Goal: Information Seeking & Learning: Learn about a topic

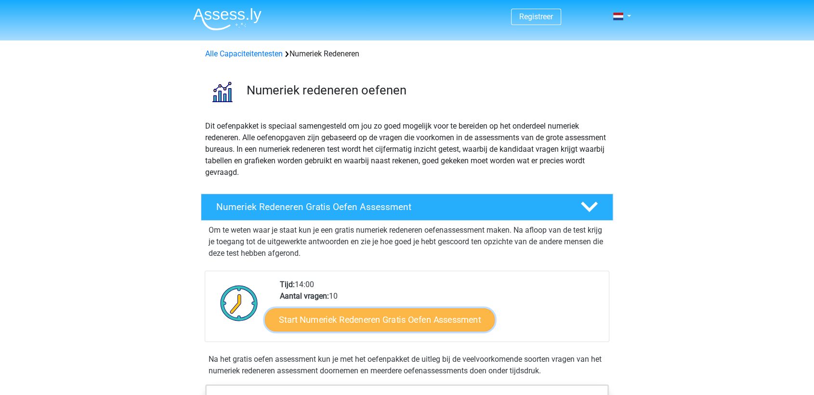
click at [351, 321] on link "Start Numeriek Redeneren Gratis Oefen Assessment" at bounding box center [380, 319] width 230 height 23
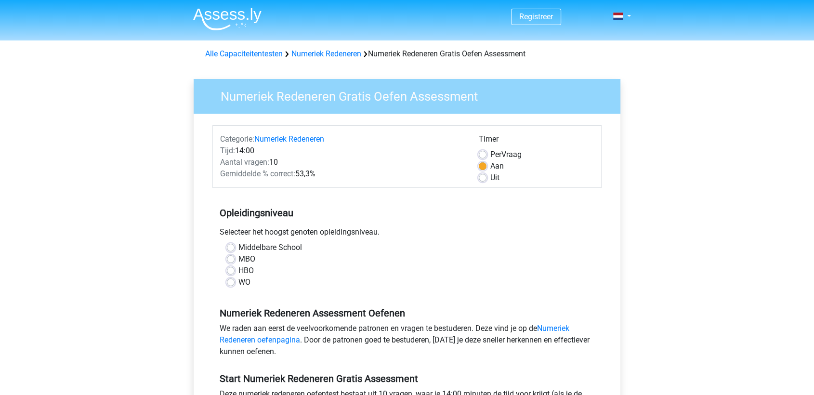
click at [241, 280] on label "WO" at bounding box center [244, 283] width 12 height 12
click at [235, 280] on input "WO" at bounding box center [231, 282] width 8 height 10
radio input "true"
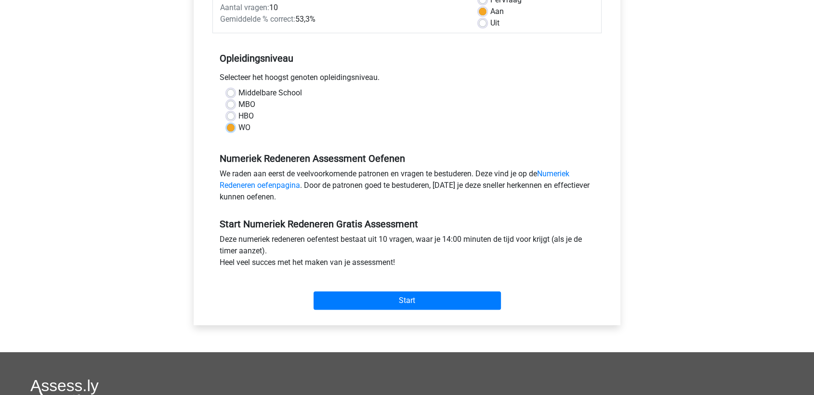
scroll to position [214, 0]
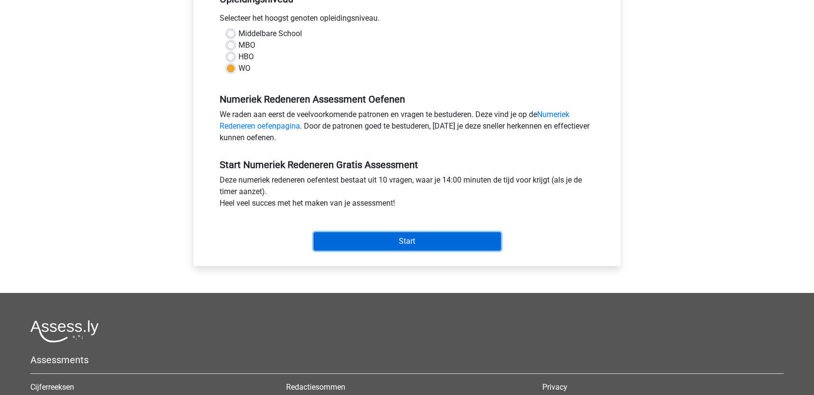
click at [407, 237] on input "Start" at bounding box center [407, 241] width 187 height 18
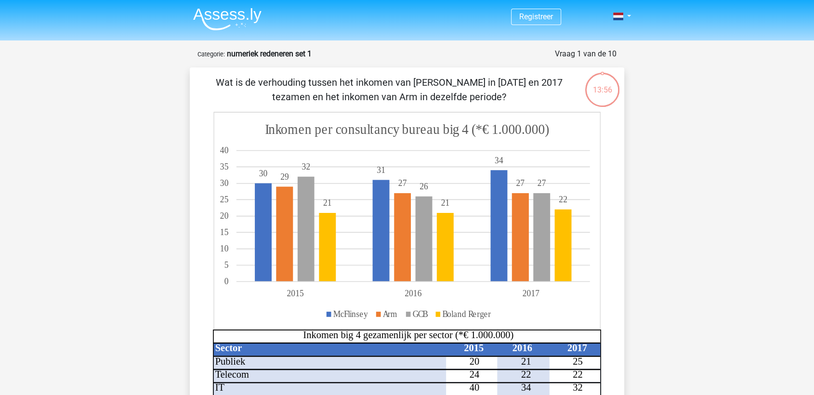
click at [421, 82] on p "Wat is de verhouding tussen het inkomen van McFlinsey in 2015 en 2017 tezamen e…" at bounding box center [389, 89] width 368 height 29
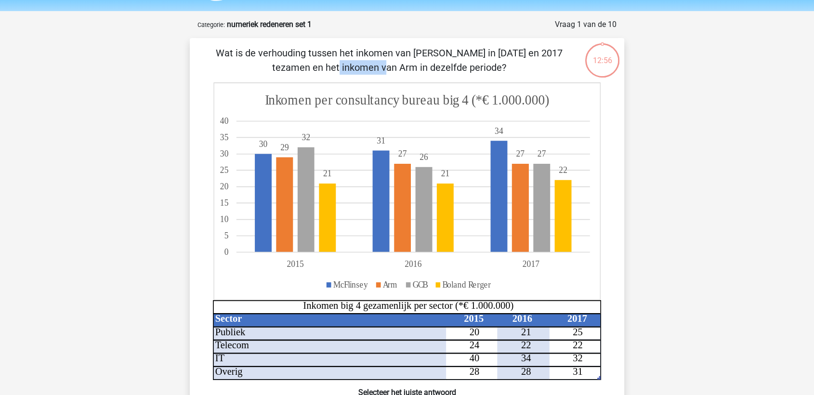
scroll to position [30, 0]
click at [373, 63] on p "Wat is de verhouding tussen het inkomen van McFlinsey in 2015 en 2017 tezamen e…" at bounding box center [389, 59] width 368 height 29
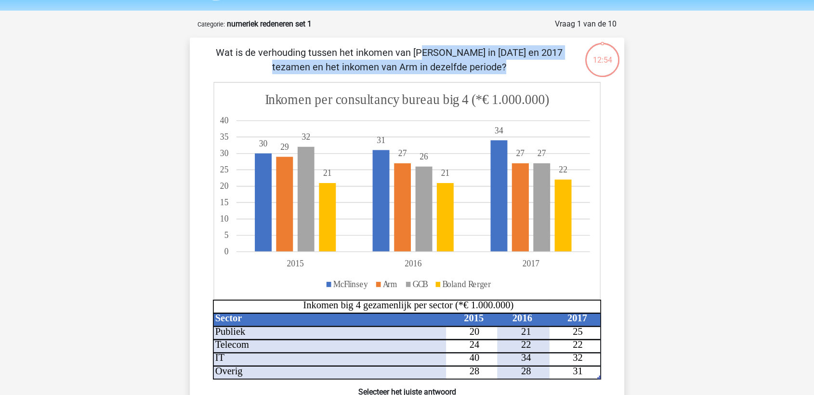
click at [373, 63] on p "Wat is de verhouding tussen het inkomen van McFlinsey in 2015 en 2017 tezamen e…" at bounding box center [389, 59] width 368 height 29
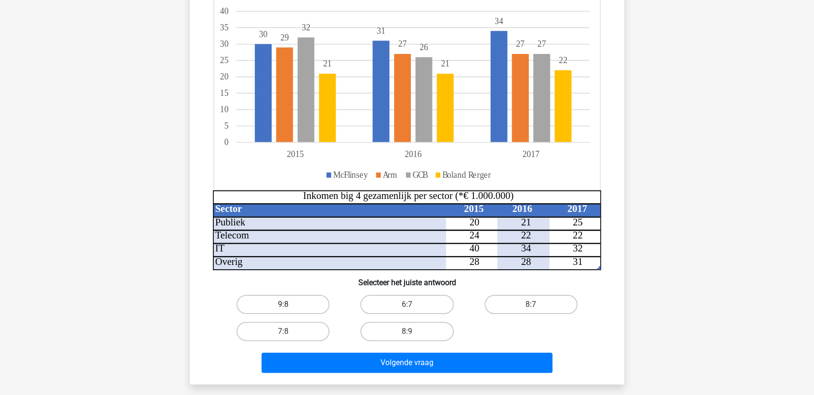
scroll to position [139, 0]
click at [275, 313] on label "9:8" at bounding box center [283, 304] width 93 height 19
click at [283, 311] on input "9:8" at bounding box center [286, 308] width 6 height 6
radio input "true"
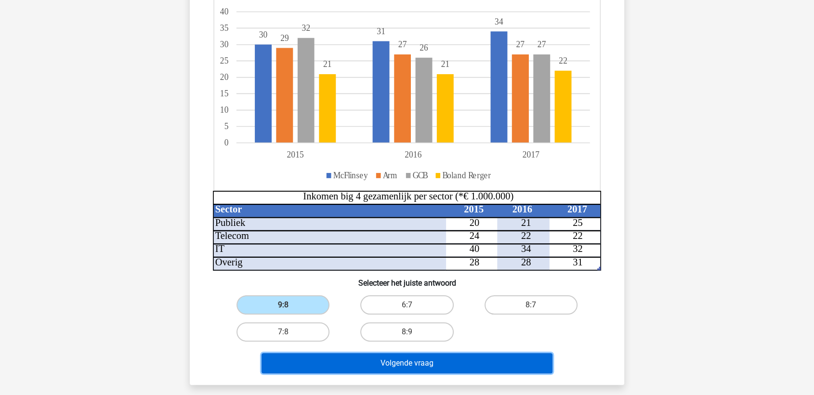
click at [370, 357] on button "Volgende vraag" at bounding box center [407, 363] width 291 height 20
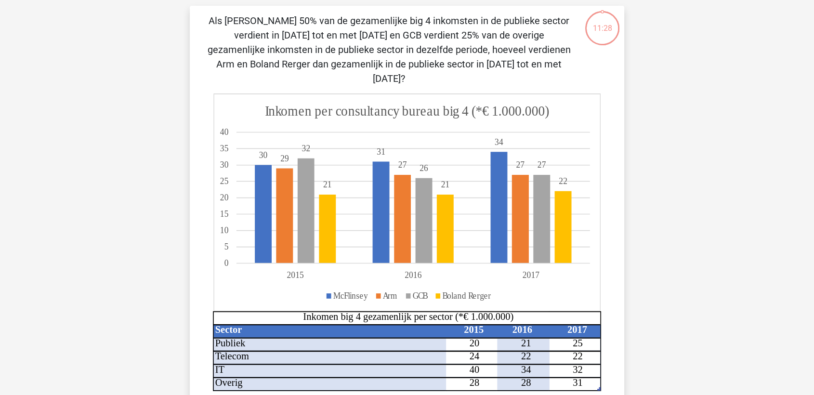
scroll to position [48, 0]
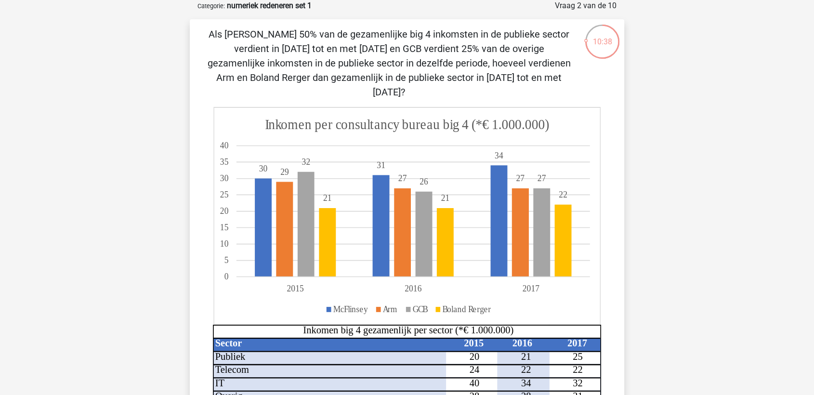
drag, startPoint x: 428, startPoint y: 59, endPoint x: 602, endPoint y: 81, distance: 175.8
click at [602, 81] on div "Als McFlinsey 50% van de gezamenlijke big 4 inkomsten in de publieke sector ver…" at bounding box center [407, 269] width 427 height 484
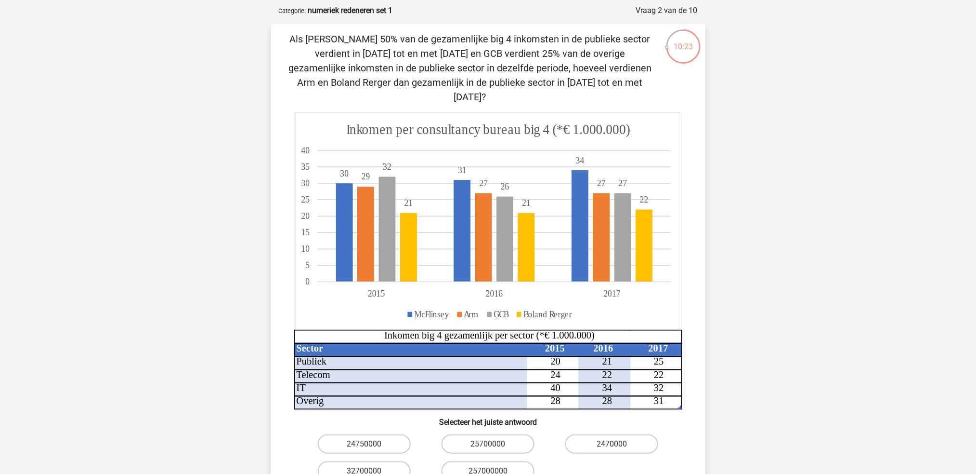
scroll to position [44, 0]
click at [195, 188] on div "Registreer Nederlands English" at bounding box center [488, 378] width 976 height 844
click at [235, 81] on div "Registreer Nederlands English" at bounding box center [488, 378] width 976 height 844
click at [542, 345] on icon "Sector 2015 2016 2017 Publiek 20 21 25 Telecom 24 22 22 IT 40 34 32 Overig 28 2…" at bounding box center [488, 260] width 388 height 298
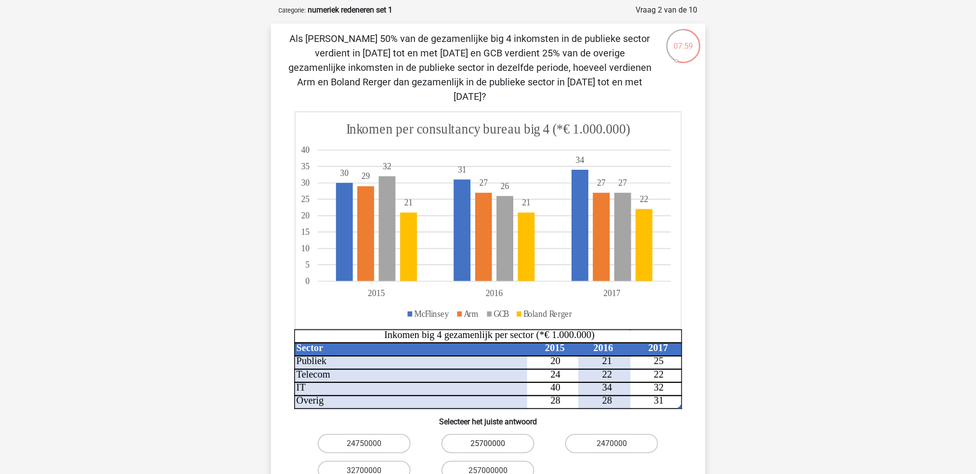
click at [482, 395] on label "25700000" at bounding box center [488, 443] width 93 height 19
click at [488, 395] on input "25700000" at bounding box center [491, 446] width 6 height 6
radio input "true"
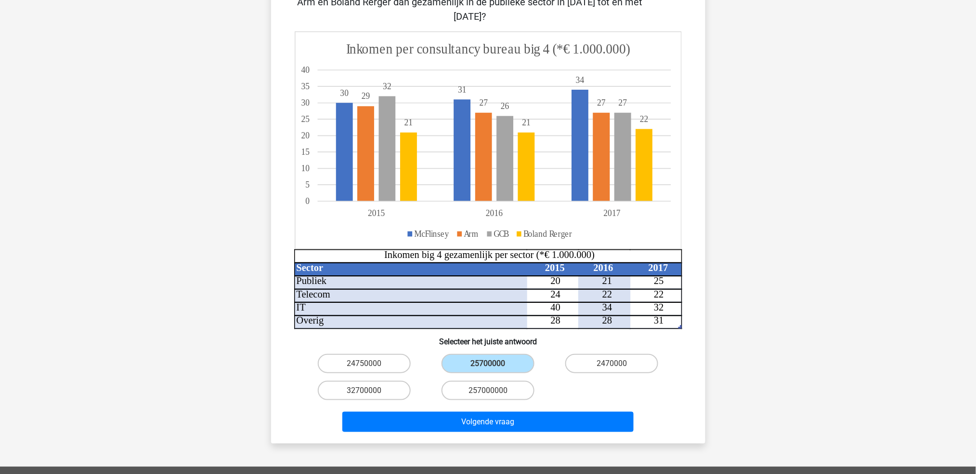
click at [482, 395] on div "Volgende vraag" at bounding box center [489, 423] width 372 height 24
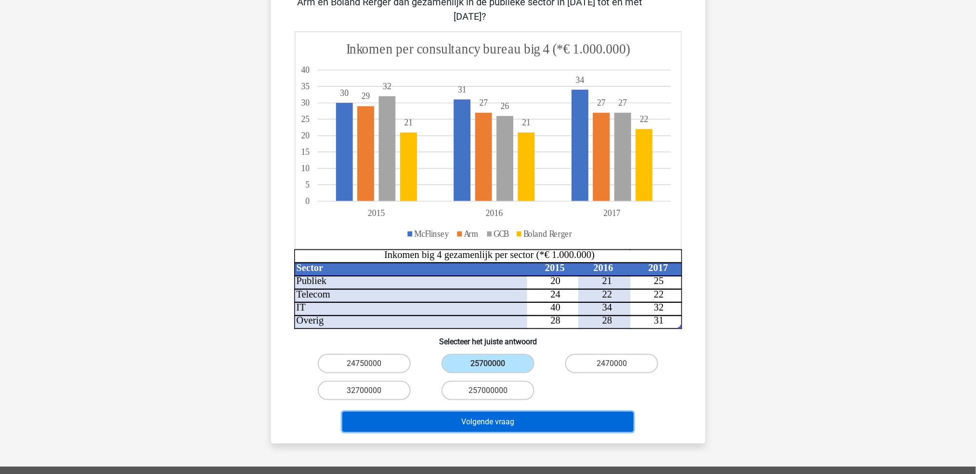
click at [483, 395] on button "Volgende vraag" at bounding box center [488, 421] width 291 height 20
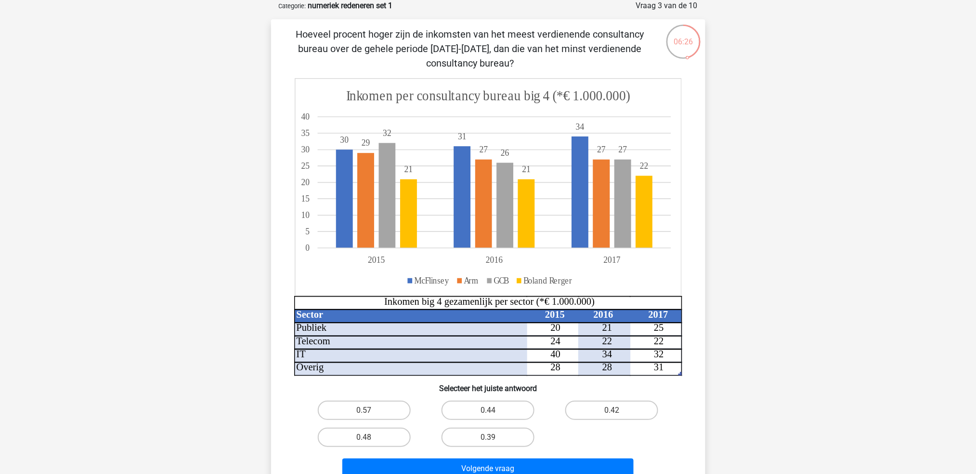
scroll to position [120, 0]
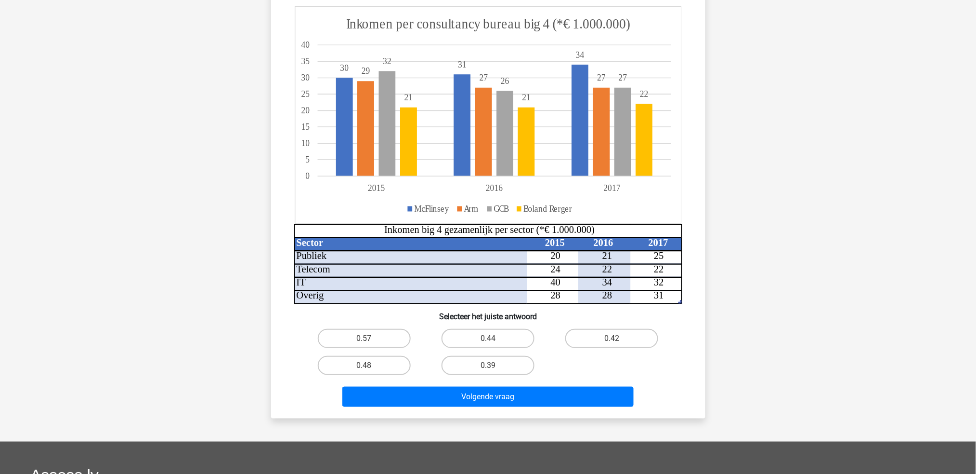
click at [369, 366] on input "0.48" at bounding box center [367, 368] width 6 height 6
radio input "true"
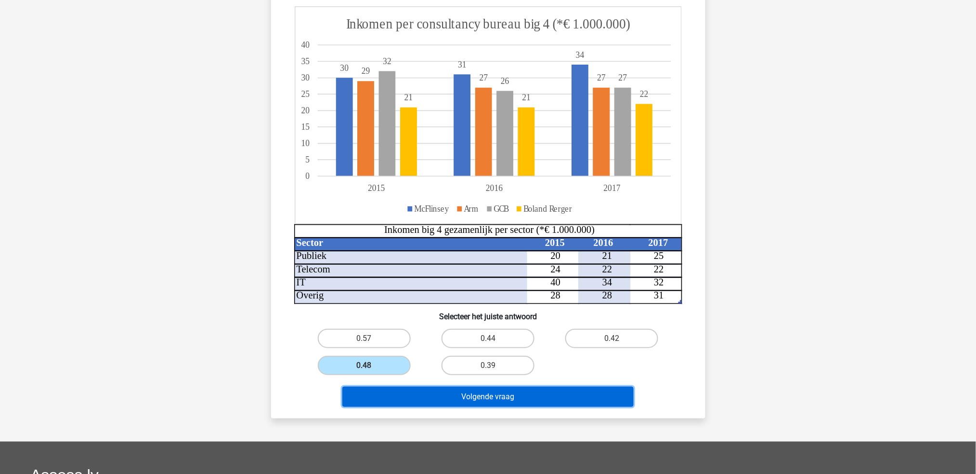
click at [440, 395] on button "Volgende vraag" at bounding box center [488, 396] width 291 height 20
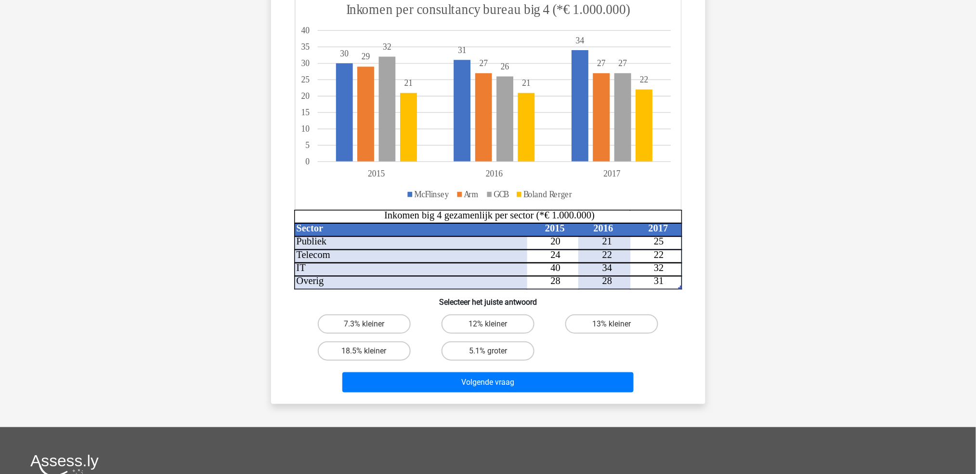
scroll to position [48, 0]
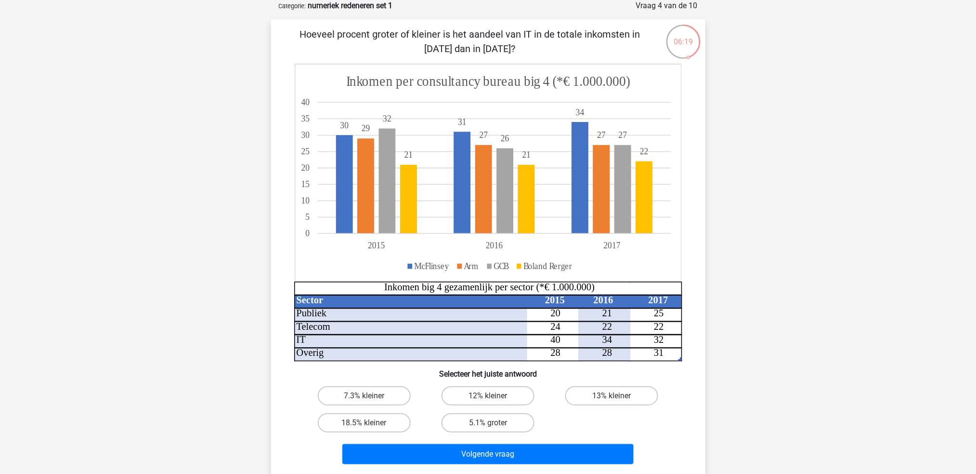
drag, startPoint x: 363, startPoint y: 36, endPoint x: 505, endPoint y: 49, distance: 142.2
click at [505, 49] on p "Hoeveel procent groter of kleiner is het aandeel van IT in de totale inkomsten …" at bounding box center [471, 41] width 368 height 29
click at [372, 391] on label "7.3% kleiner" at bounding box center [364, 395] width 93 height 19
click at [370, 395] on input "7.3% kleiner" at bounding box center [367, 398] width 6 height 6
radio input "true"
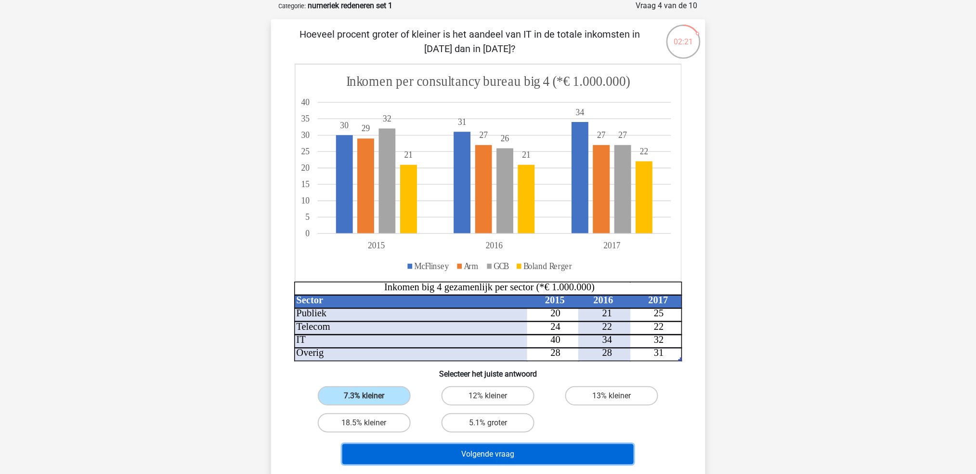
click at [452, 395] on button "Volgende vraag" at bounding box center [488, 454] width 291 height 20
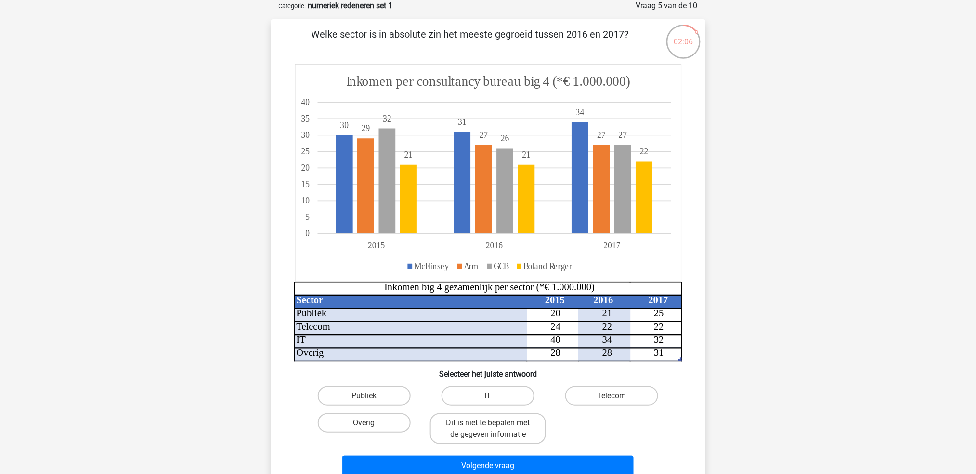
click at [463, 46] on p "Welke sector is in absolute zin het meeste gegroeid tussen 2016 en 2017?" at bounding box center [471, 41] width 368 height 29
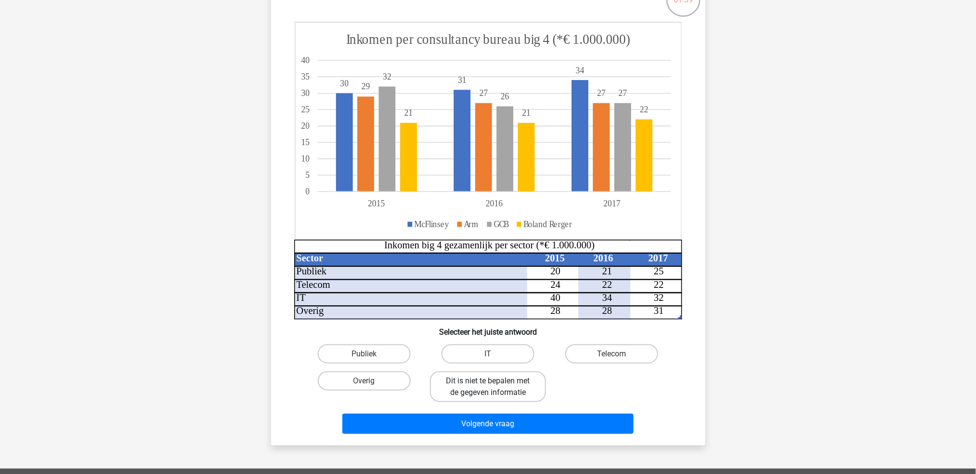
scroll to position [112, 0]
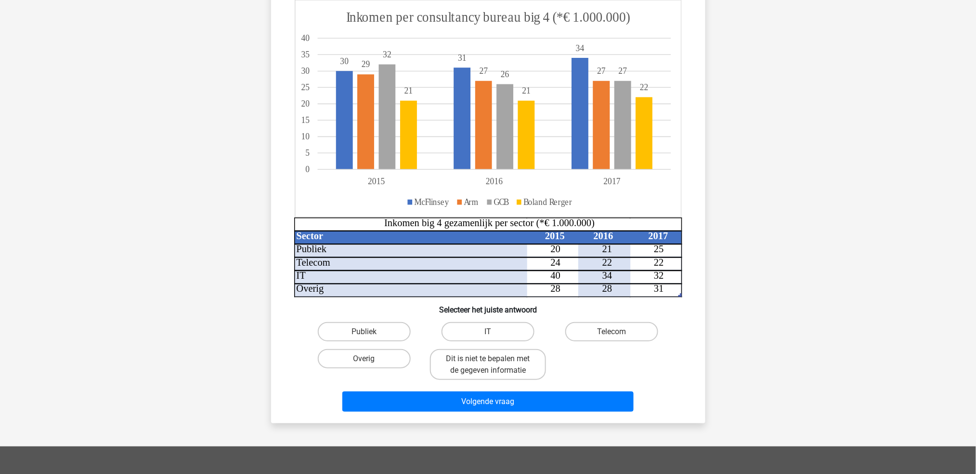
click at [360, 340] on div "Publiek" at bounding box center [364, 331] width 116 height 19
click at [384, 334] on label "Publiek" at bounding box center [364, 331] width 93 height 19
click at [370, 334] on input "Publiek" at bounding box center [367, 334] width 6 height 6
radio input "true"
click at [422, 387] on div "Volgende vraag" at bounding box center [489, 399] width 404 height 32
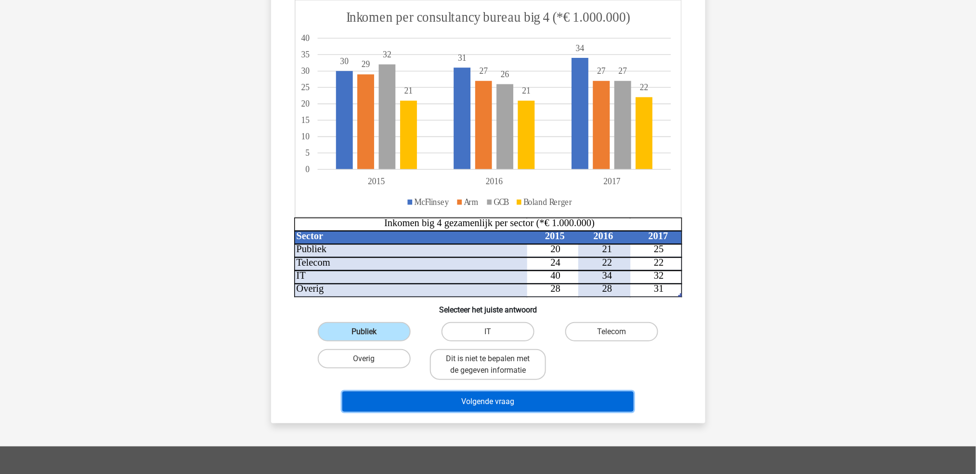
click at [432, 395] on button "Volgende vraag" at bounding box center [488, 401] width 291 height 20
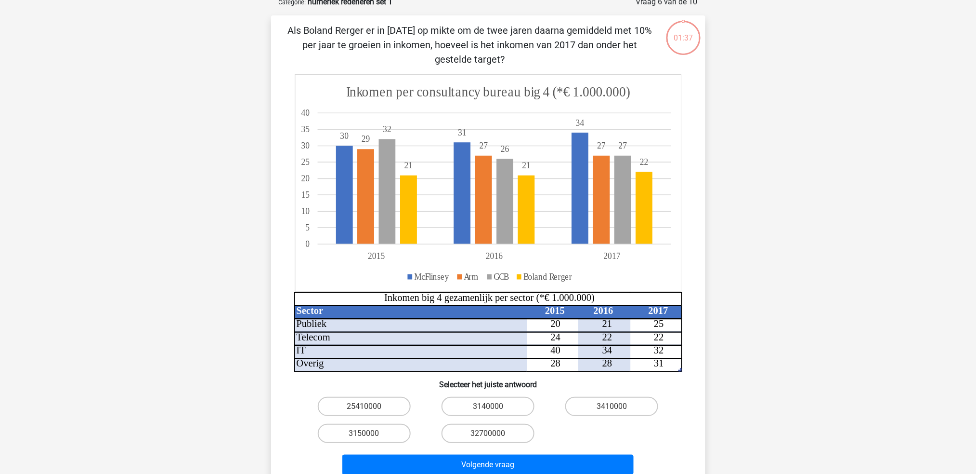
scroll to position [48, 0]
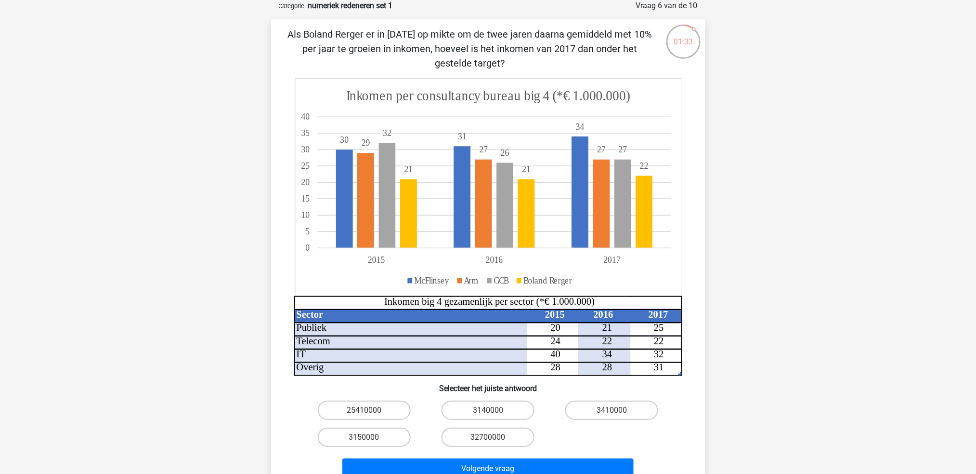
click at [338, 31] on p "Als Boland Rerger er in 2015 op mikte om de twee jaren daarna gemiddeld met 10%…" at bounding box center [471, 48] width 368 height 43
click at [344, 31] on p "Als Boland Rerger er in 2015 op mikte om de twee jaren daarna gemiddeld met 10%…" at bounding box center [471, 48] width 368 height 43
click at [334, 33] on p "Als Boland Rerger er in 2015 op mikte om de twee jaren daarna gemiddeld met 10%…" at bounding box center [471, 48] width 368 height 43
click at [333, 33] on p "Als Boland Rerger er in 2015 op mikte om de twee jaren daarna gemiddeld met 10%…" at bounding box center [471, 48] width 368 height 43
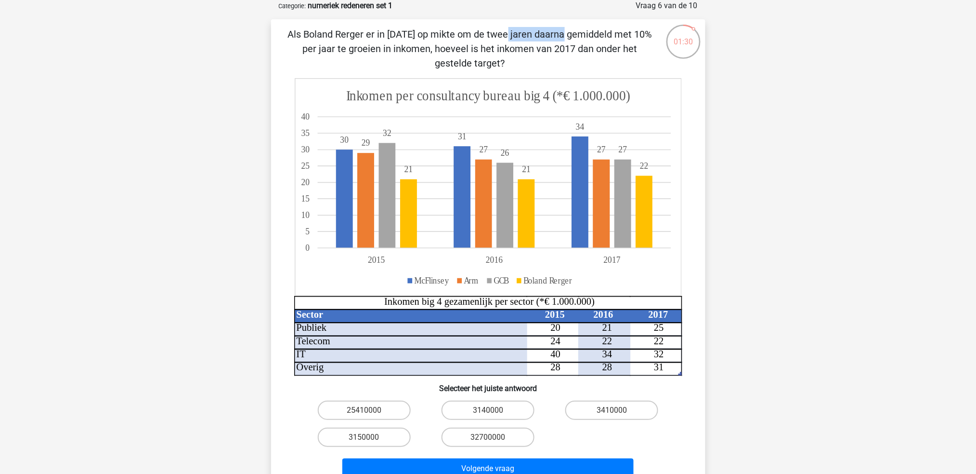
drag, startPoint x: 333, startPoint y: 33, endPoint x: 345, endPoint y: 34, distance: 12.6
click at [345, 34] on p "Als Boland Rerger er in 2015 op mikte om de twee jaren daarna gemiddeld met 10%…" at bounding box center [471, 48] width 368 height 43
drag, startPoint x: 430, startPoint y: 56, endPoint x: 280, endPoint y: 32, distance: 152.1
click at [280, 32] on div "Als Boland Rerger er in 2015 op mikte om de twee jaren daarna gemiddeld met 10%…" at bounding box center [488, 254] width 427 height 455
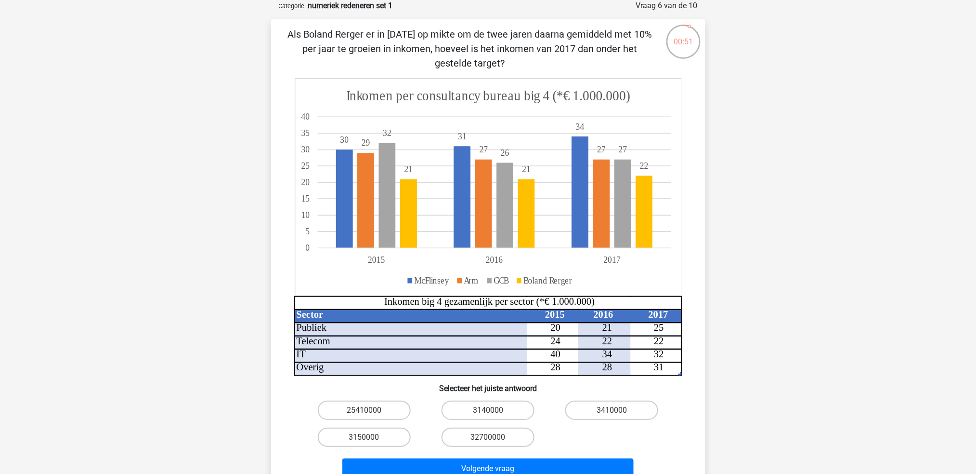
click at [280, 32] on div "Als Boland Rerger er in 2015 op mikte om de twee jaren daarna gemiddeld met 10%…" at bounding box center [488, 254] width 427 height 455
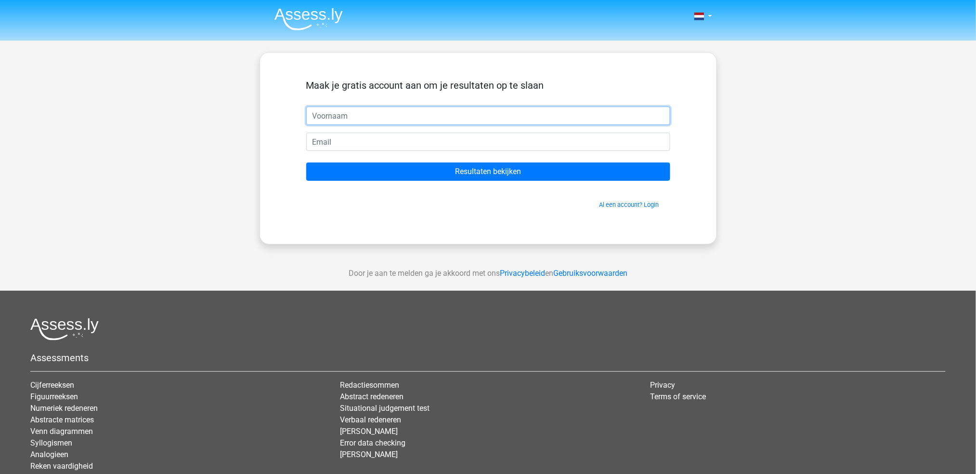
click at [418, 117] on input "text" at bounding box center [488, 115] width 364 height 18
type input "Nicole van Rooijen"
click at [435, 147] on input "email" at bounding box center [488, 141] width 364 height 18
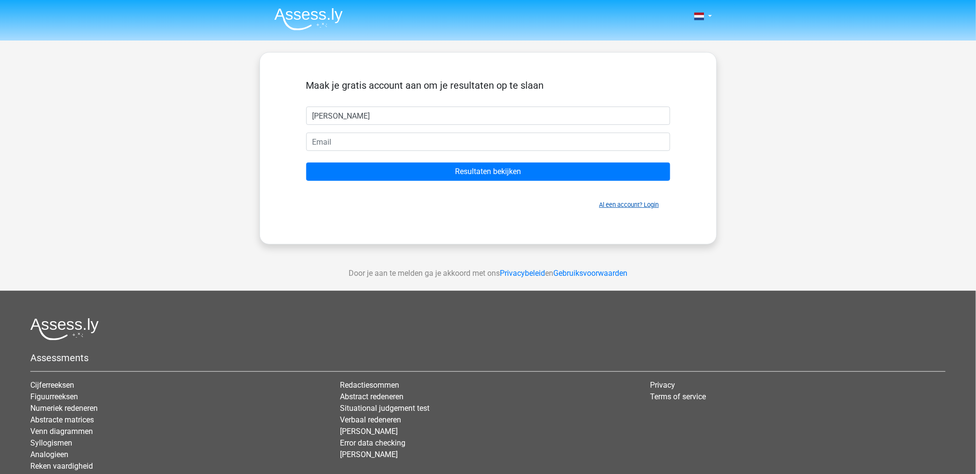
click at [649, 204] on link "Al een account? Login" at bounding box center [630, 204] width 60 height 7
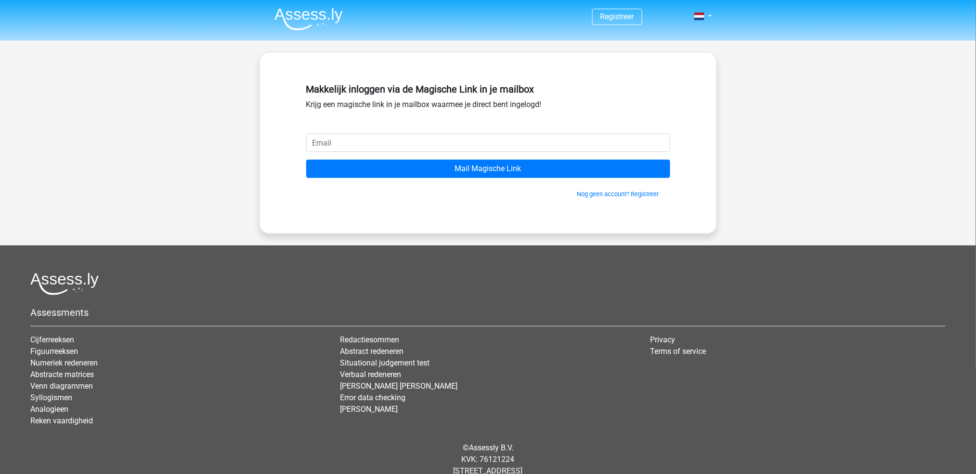
click at [538, 141] on input "email" at bounding box center [488, 142] width 364 height 18
type input "[EMAIL_ADDRESS][DOMAIN_NAME]"
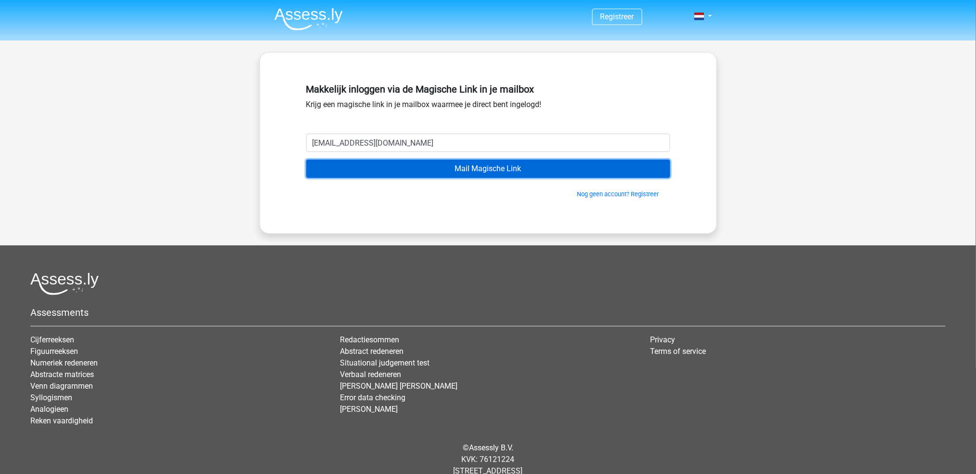
click at [514, 170] on input "Mail Magische Link" at bounding box center [488, 168] width 364 height 18
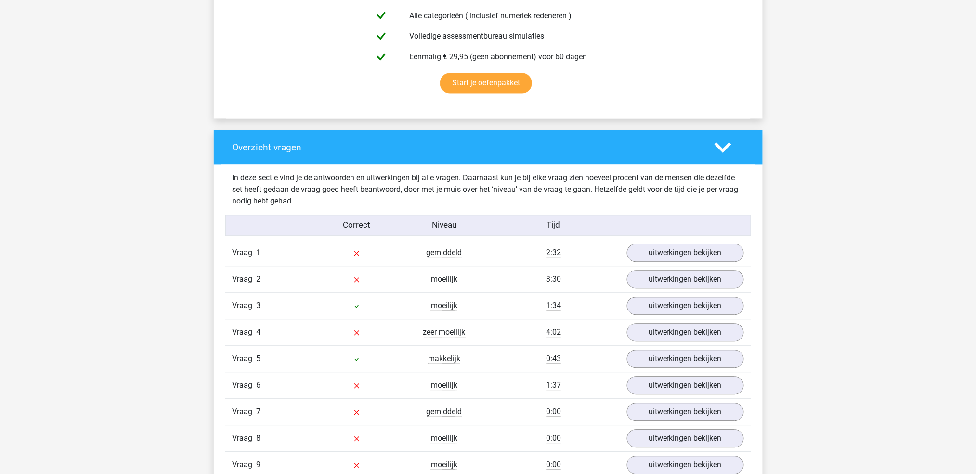
scroll to position [835, 0]
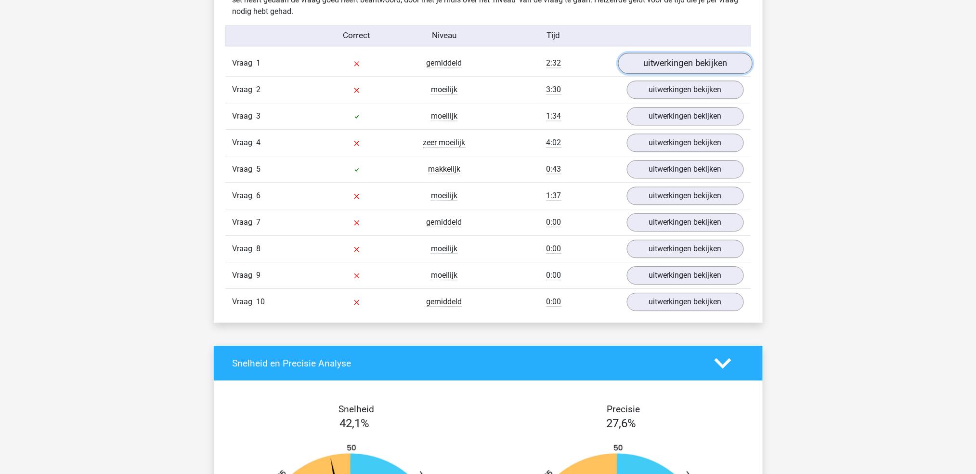
click at [652, 66] on link "uitwerkingen bekijken" at bounding box center [685, 63] width 134 height 21
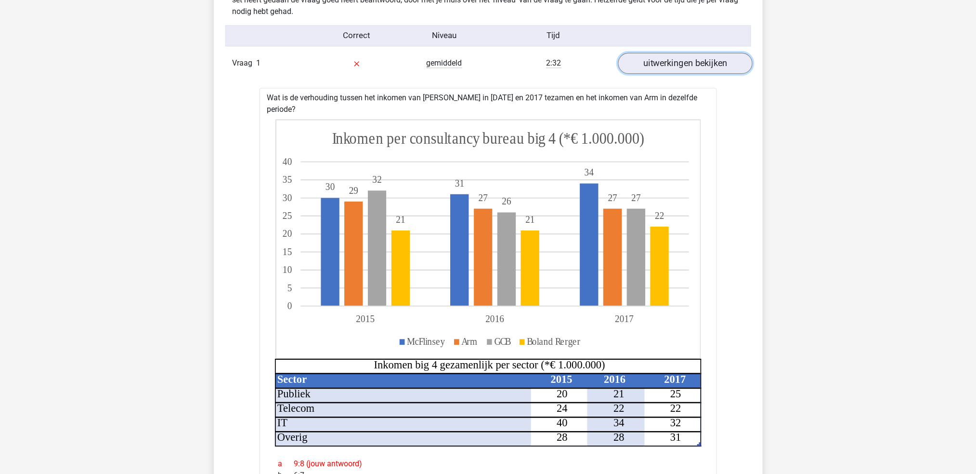
click at [692, 58] on link "uitwerkingen bekijken" at bounding box center [685, 63] width 134 height 21
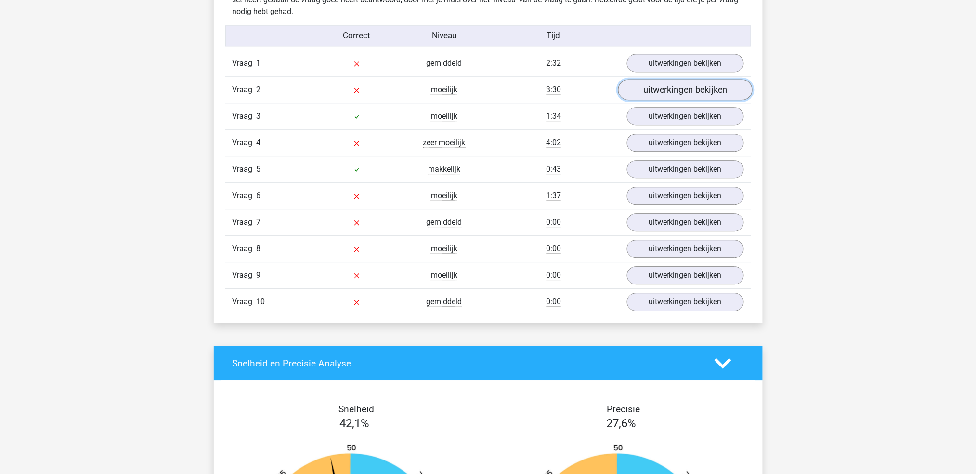
click at [690, 85] on link "uitwerkingen bekijken" at bounding box center [685, 89] width 134 height 21
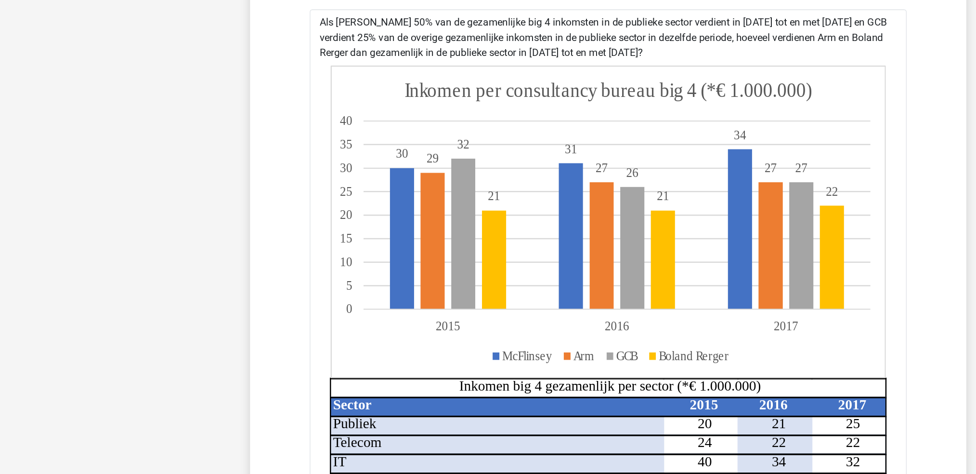
scroll to position [885, 0]
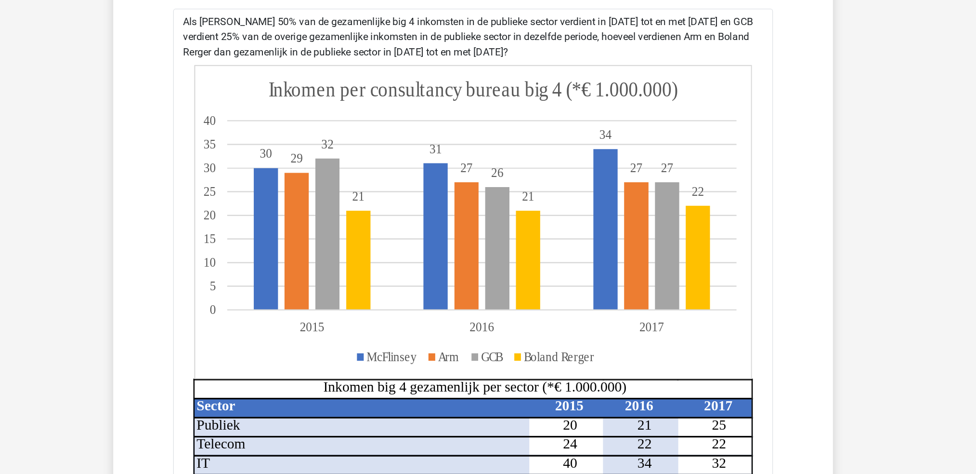
click at [387, 76] on div "Als McFlinsey 50% van de gezamenlijke big 4 inkomsten in de publieke sector ver…" at bounding box center [489, 355] width 458 height 583
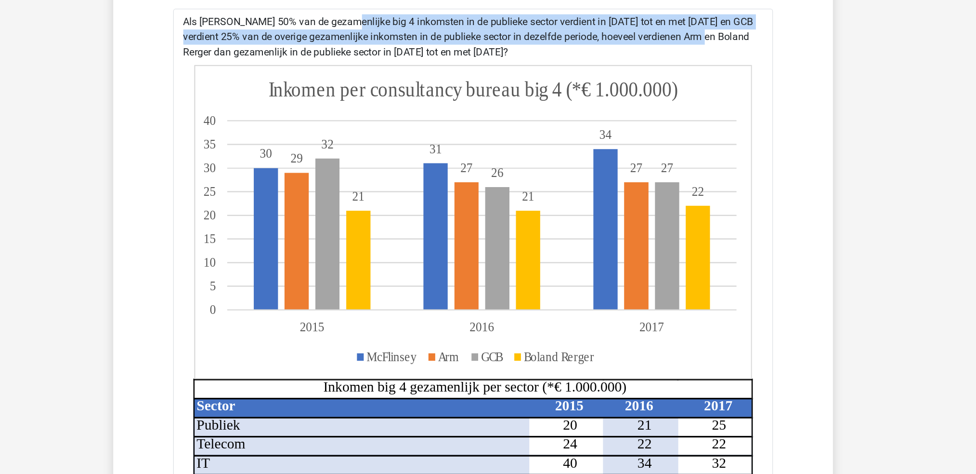
drag, startPoint x: 387, startPoint y: 76, endPoint x: 620, endPoint y: 84, distance: 233.8
click at [622, 84] on div "Als McFlinsey 50% van de gezamenlijke big 4 inkomsten in de publieke sector ver…" at bounding box center [489, 355] width 458 height 583
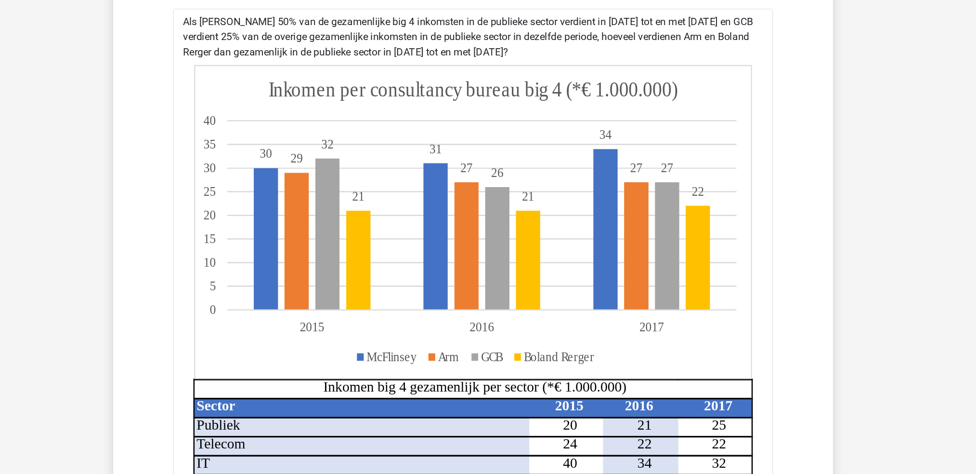
click at [590, 97] on div "Als McFlinsey 50% van de gezamenlijke big 4 inkomsten in de publieke sector ver…" at bounding box center [489, 355] width 458 height 583
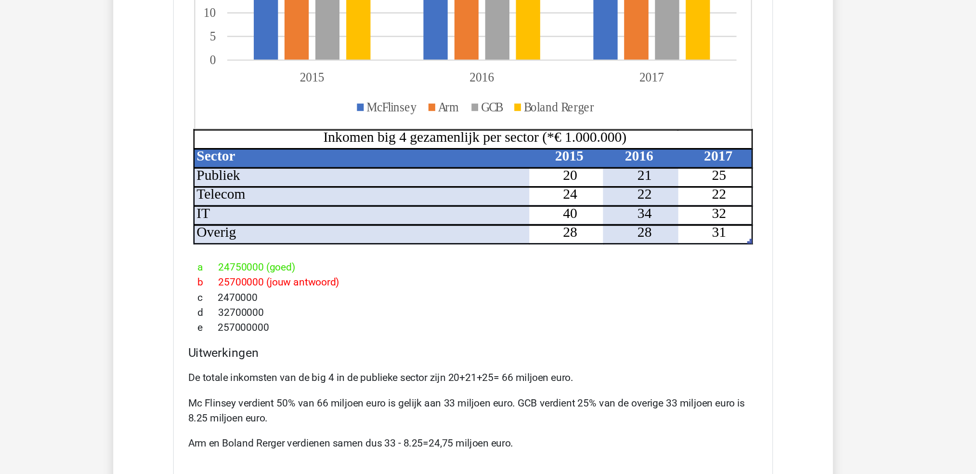
scroll to position [1099, 0]
click at [383, 319] on p "De totale inkomsten van de big 4 in de publieke sector zijn 20+21+25= 66 miljoe…" at bounding box center [488, 322] width 435 height 12
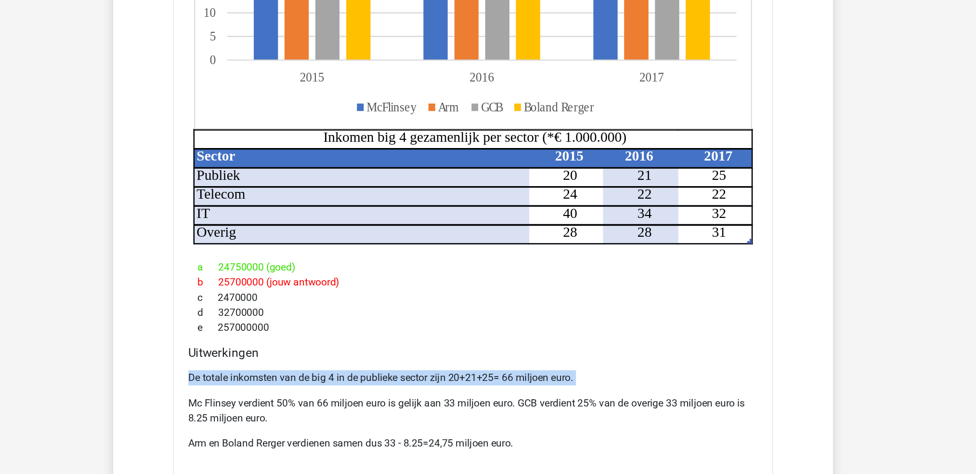
click at [383, 319] on p "De totale inkomsten van de big 4 in de publieke sector zijn 20+21+25= 66 miljoe…" at bounding box center [488, 322] width 435 height 12
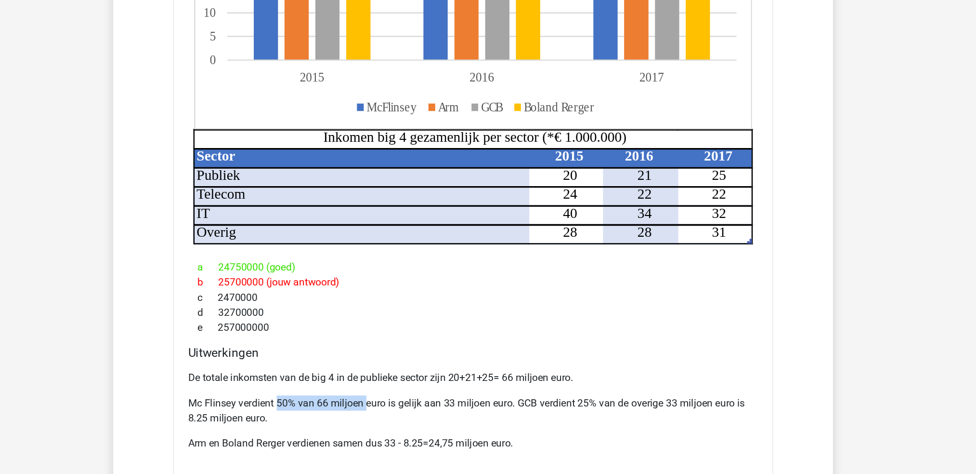
drag, startPoint x: 340, startPoint y: 338, endPoint x: 406, endPoint y: 343, distance: 66.7
click at [406, 343] on p "Mc Flinsey verdient 50% van 66 miljoen euro is gelijk aan 33 miljoen euro. GCB …" at bounding box center [488, 346] width 435 height 23
click at [469, 341] on p "Mc Flinsey verdient 50% van 66 miljoen euro is gelijk aan 33 miljoen euro. GCB …" at bounding box center [488, 346] width 435 height 23
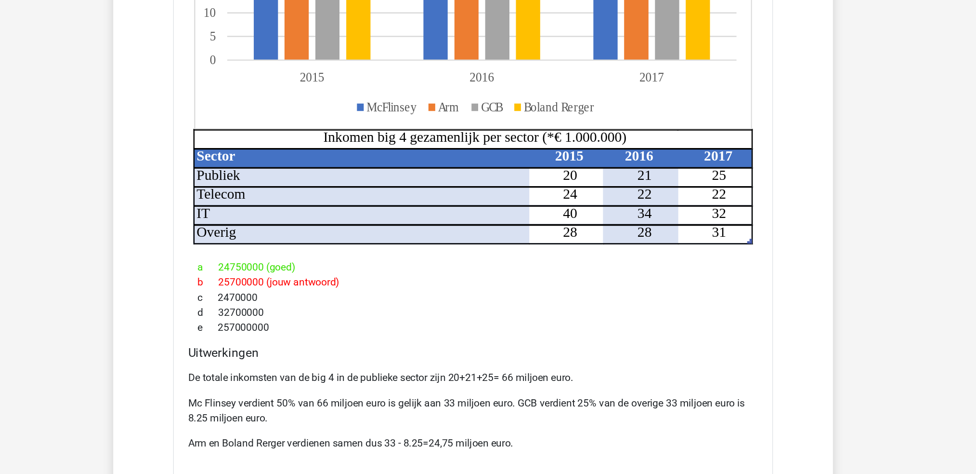
click at [569, 297] on h4 "Uitwerkingen" at bounding box center [488, 302] width 435 height 11
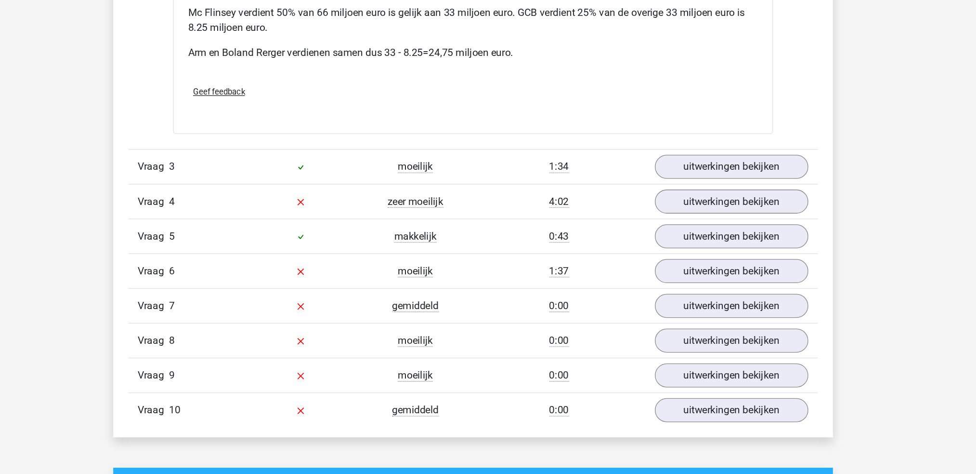
scroll to position [1362, 0]
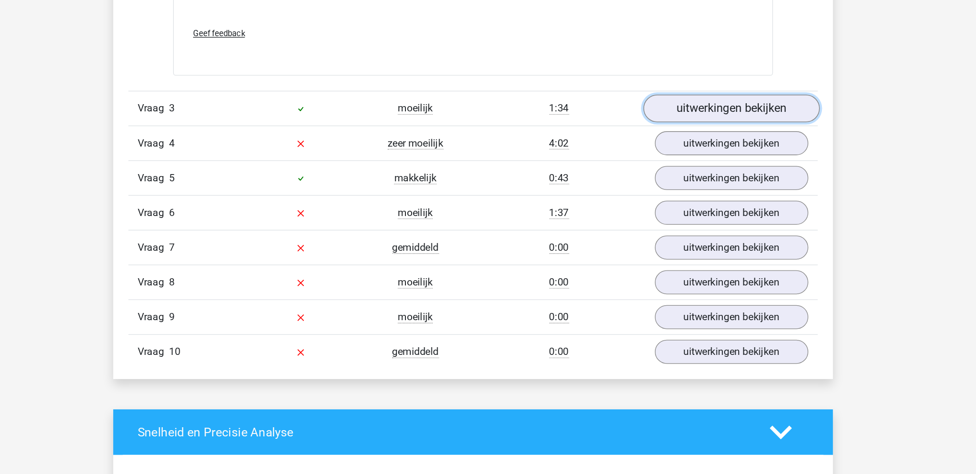
click at [685, 197] on link "uitwerkingen bekijken" at bounding box center [685, 194] width 134 height 21
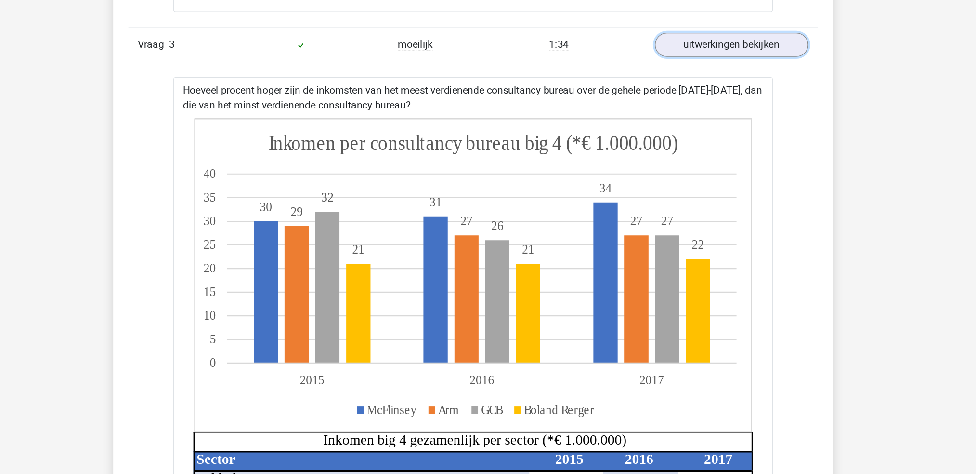
scroll to position [1515, 0]
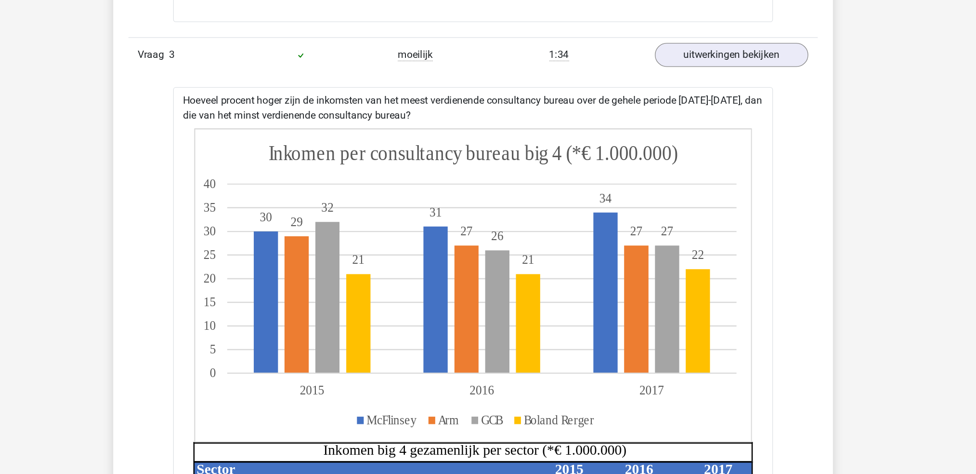
click at [724, 170] on div "Vraag 1 gemiddeld 2:32 uitwerkingen bekijken Wat is de verhouding tussen het in…" at bounding box center [489, 212] width 512 height 1686
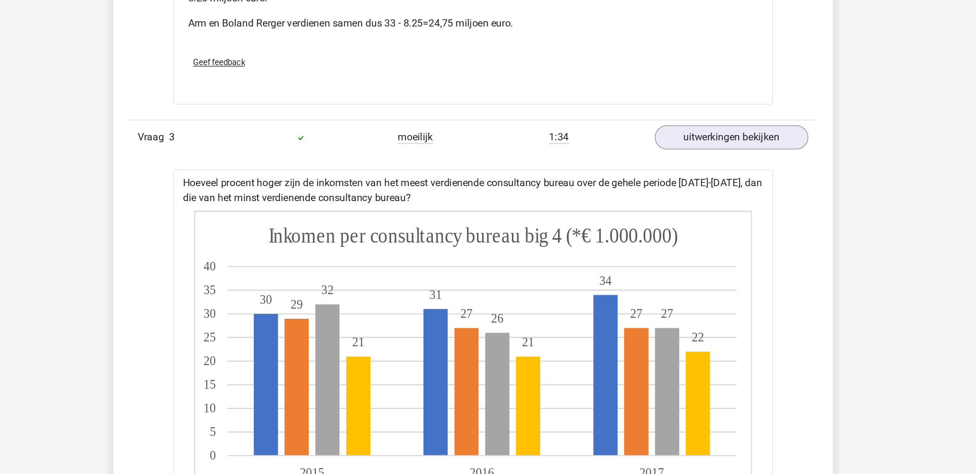
scroll to position [1441, 0]
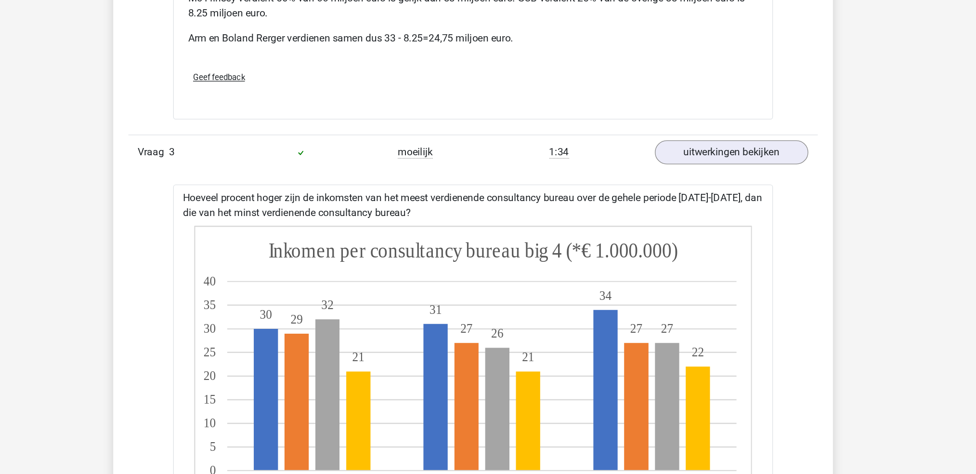
click at [606, 121] on div "1:34" at bounding box center [554, 116] width 132 height 12
click at [596, 113] on div "1:34" at bounding box center [554, 116] width 132 height 12
click at [710, 111] on link "uitwerkingen bekijken" at bounding box center [685, 115] width 134 height 21
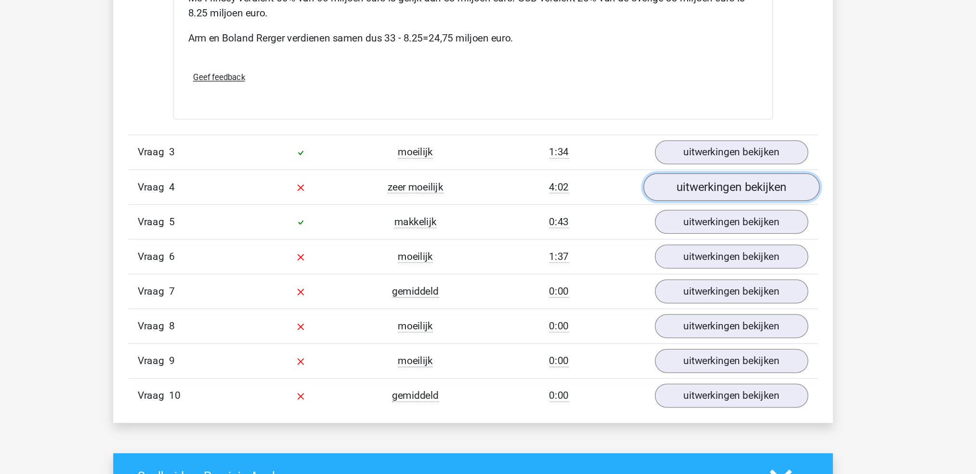
click at [713, 139] on link "uitwerkingen bekijken" at bounding box center [685, 142] width 134 height 21
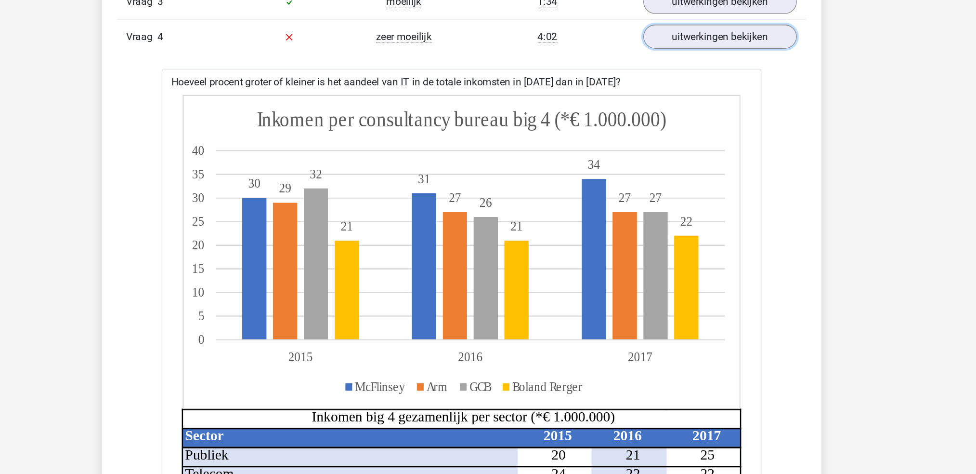
scroll to position [1470, 0]
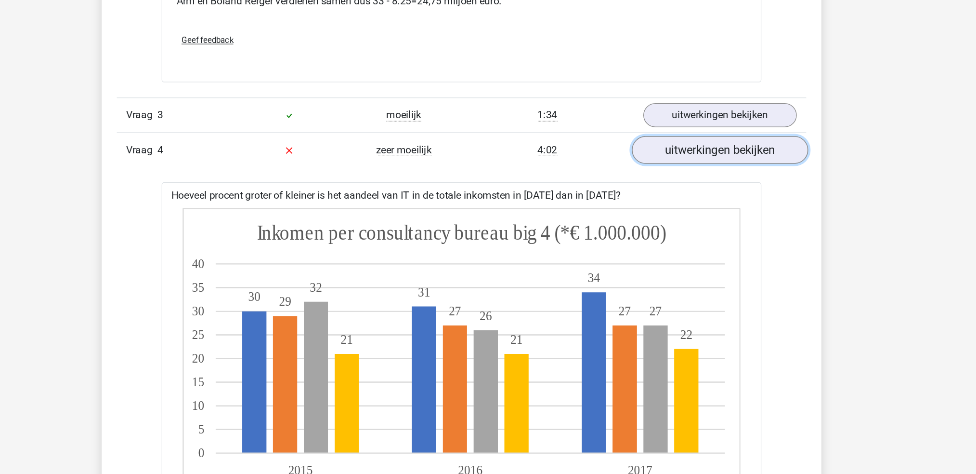
click at [695, 109] on link "uitwerkingen bekijken" at bounding box center [685, 114] width 134 height 21
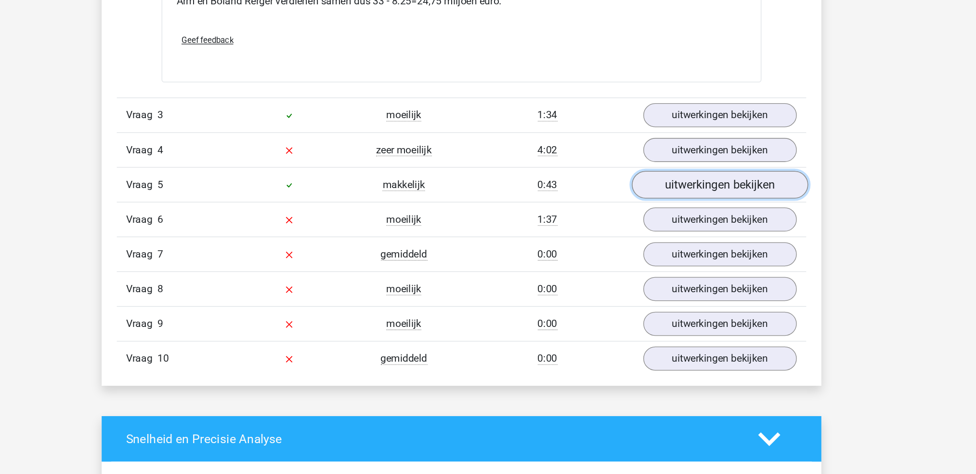
click at [689, 139] on link "uitwerkingen bekijken" at bounding box center [685, 140] width 134 height 21
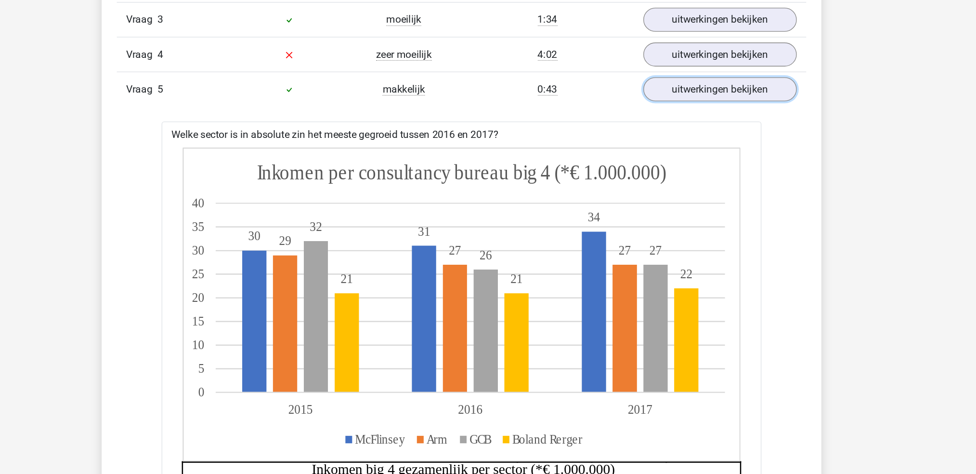
scroll to position [1541, 0]
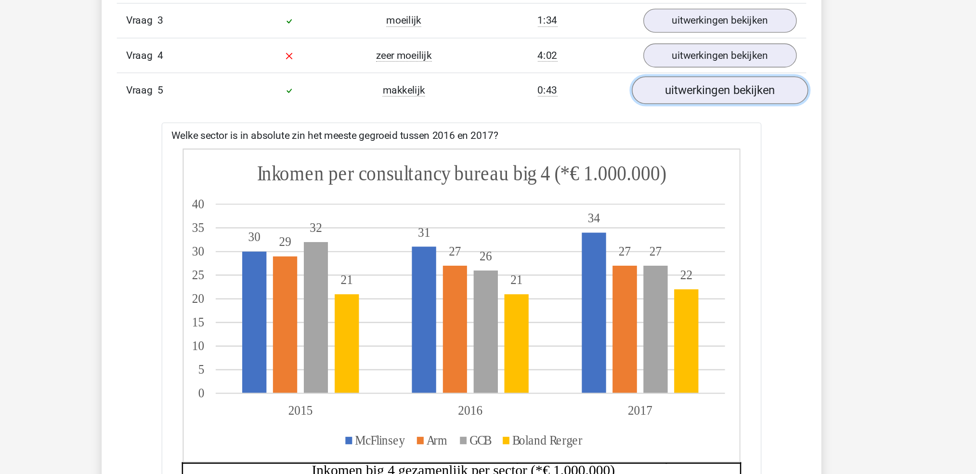
click at [702, 71] on link "uitwerkingen bekijken" at bounding box center [685, 68] width 134 height 21
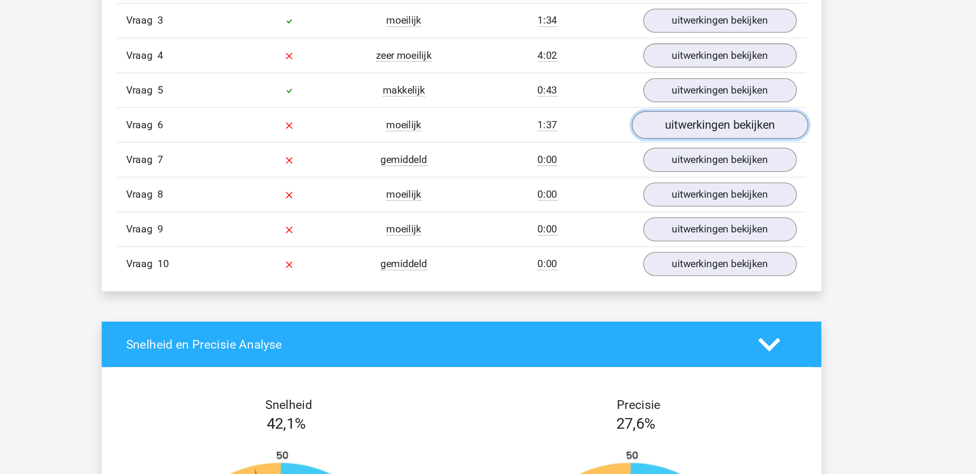
click at [687, 95] on link "uitwerkingen bekijken" at bounding box center [685, 95] width 134 height 21
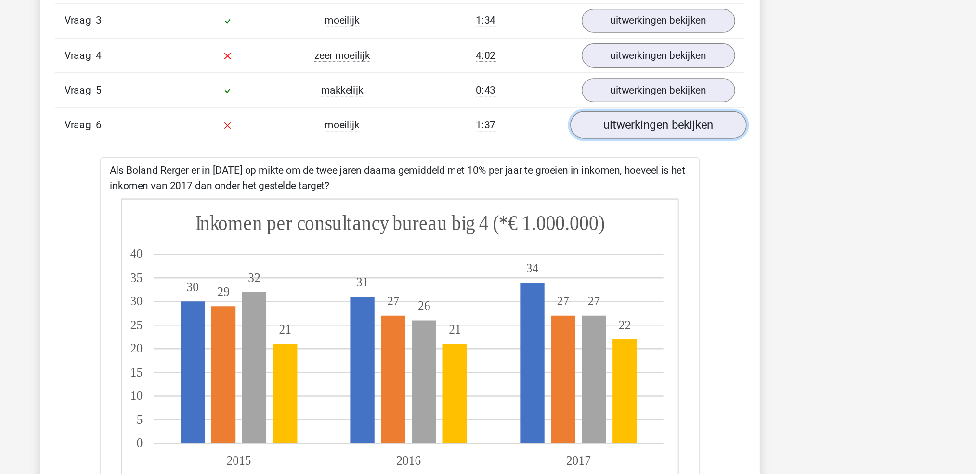
scroll to position [1522, 0]
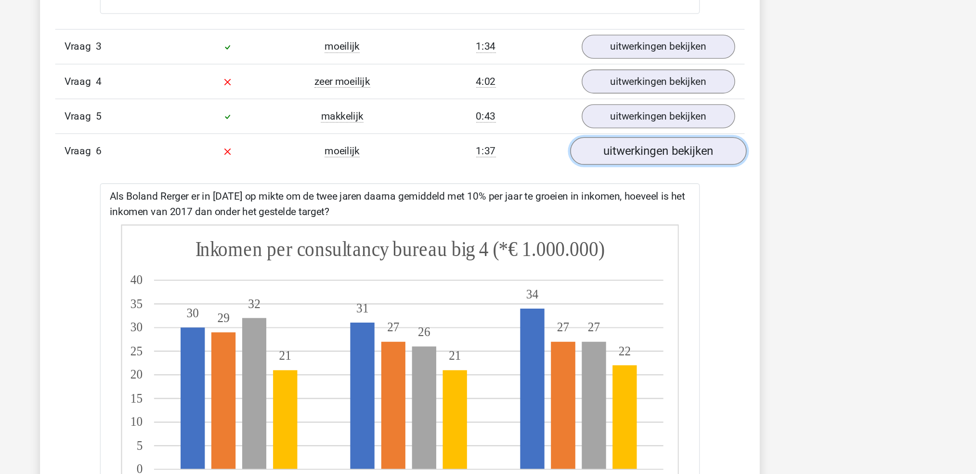
click at [691, 112] on link "uitwerkingen bekijken" at bounding box center [685, 115] width 134 height 21
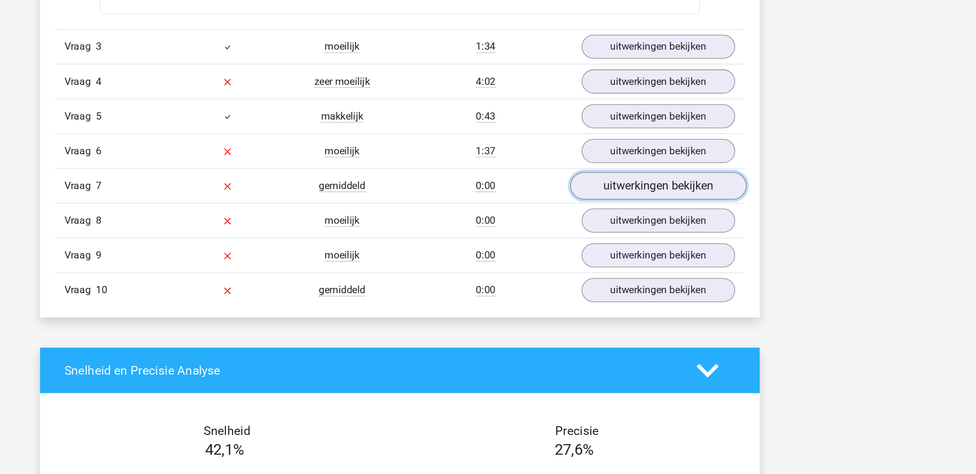
click at [681, 149] on link "uitwerkingen bekijken" at bounding box center [685, 141] width 134 height 21
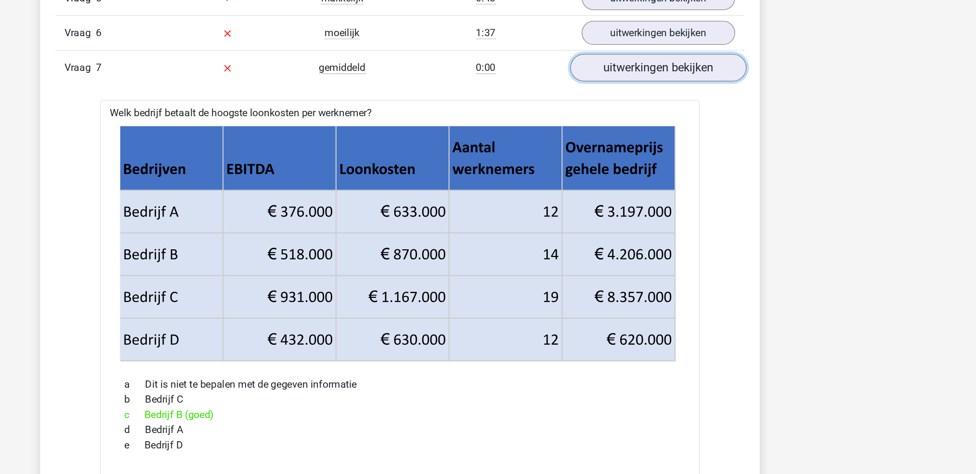
scroll to position [1521, 0]
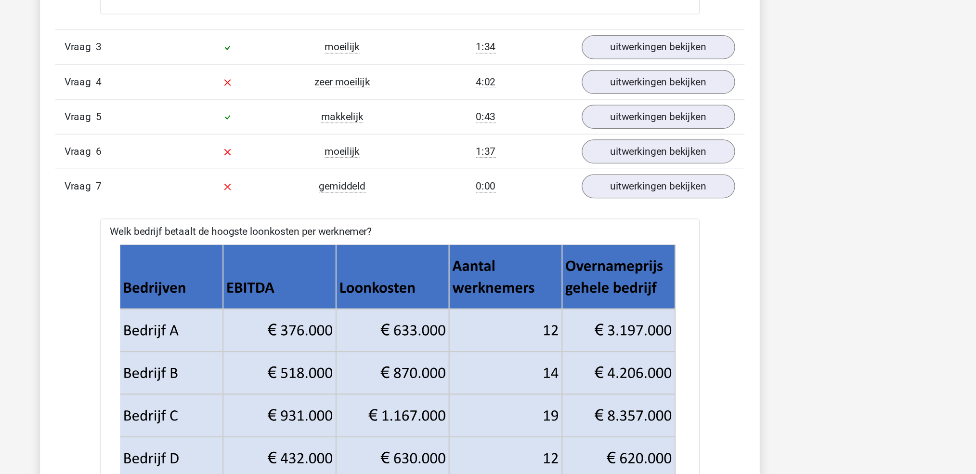
click at [710, 131] on div "Vraag 7 gemiddeld 0:00 uitwerkingen bekijken" at bounding box center [488, 142] width 526 height 26
click at [708, 147] on link "uitwerkingen bekijken" at bounding box center [685, 142] width 134 height 21
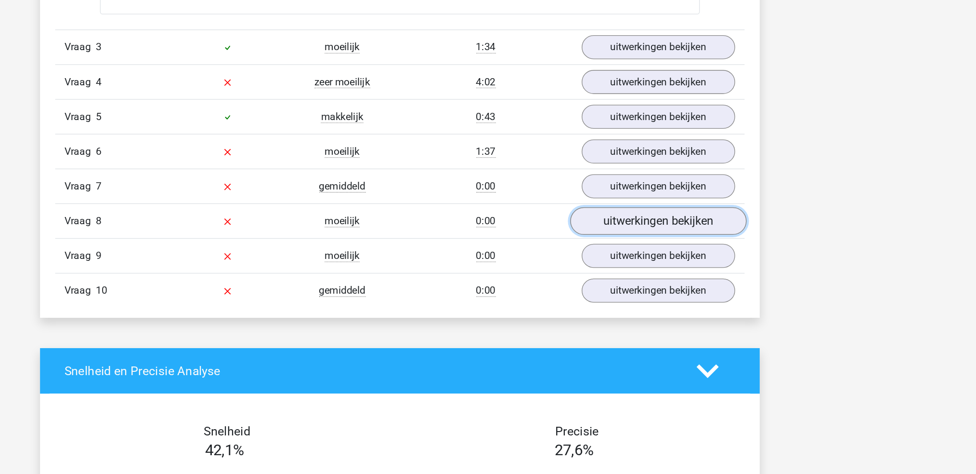
click at [659, 172] on link "uitwerkingen bekijken" at bounding box center [685, 168] width 134 height 21
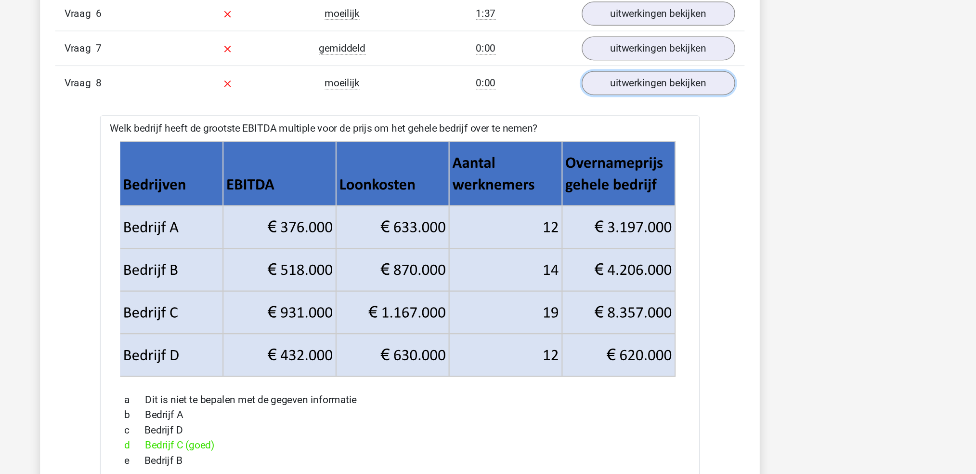
scroll to position [1570, 0]
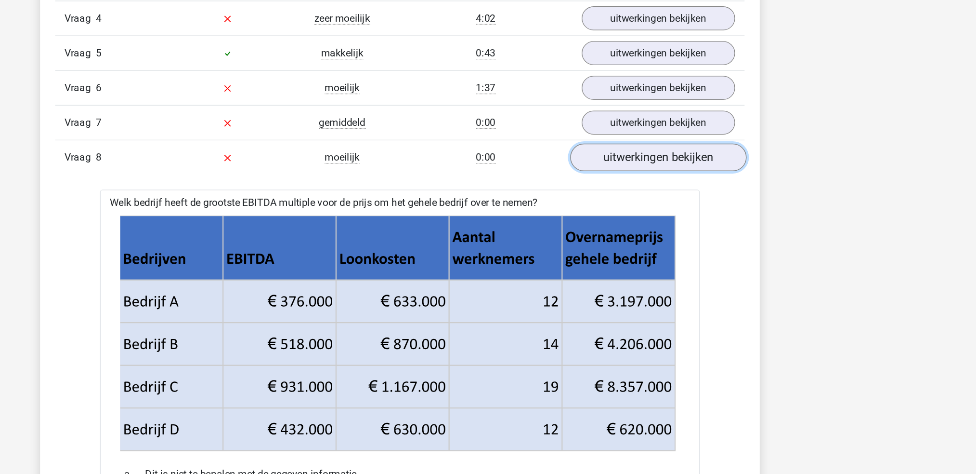
click at [668, 114] on link "uitwerkingen bekijken" at bounding box center [685, 119] width 134 height 21
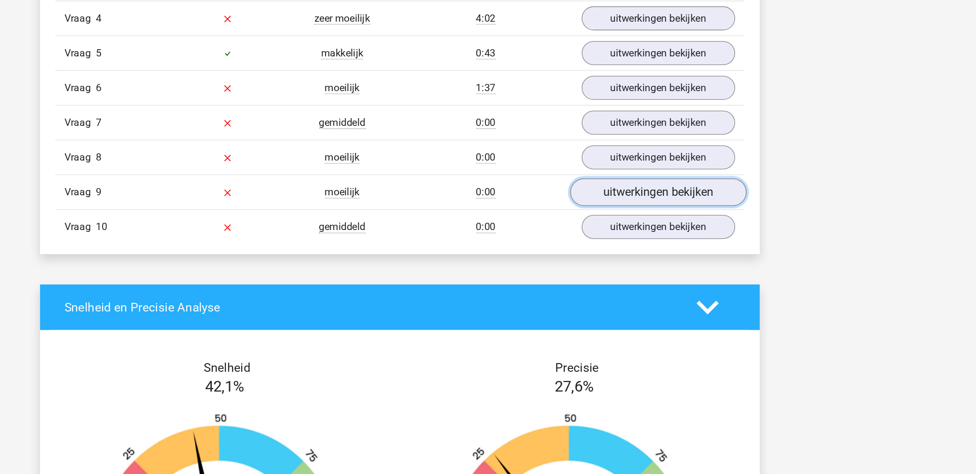
click at [656, 152] on link "uitwerkingen bekijken" at bounding box center [685, 146] width 134 height 21
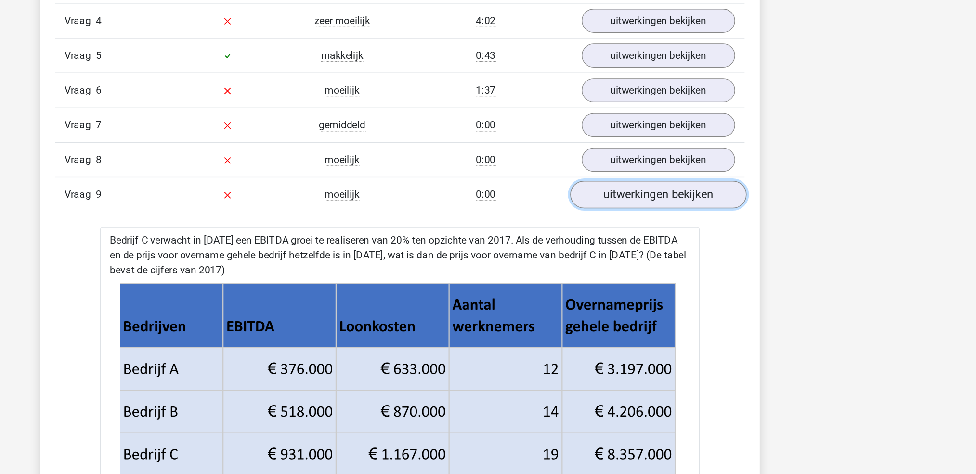
scroll to position [1568, 0]
click at [664, 152] on link "uitwerkingen bekijken" at bounding box center [685, 148] width 134 height 21
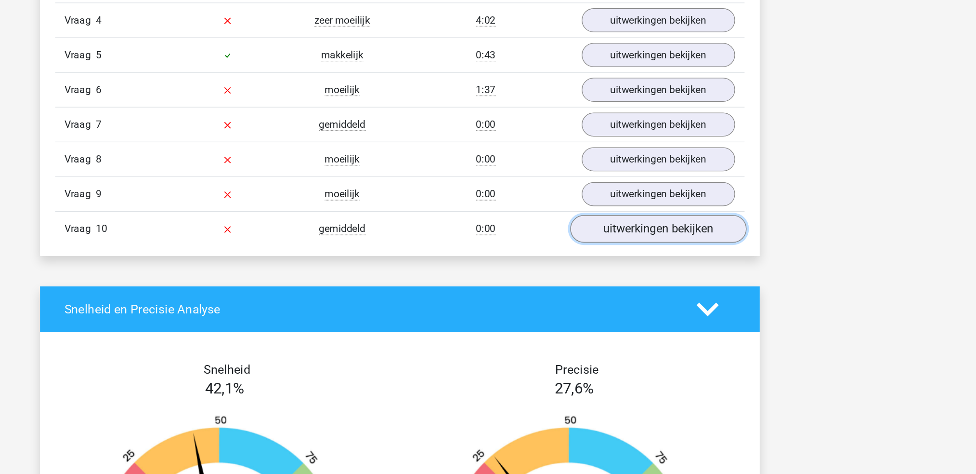
click at [662, 178] on link "uitwerkingen bekijken" at bounding box center [685, 174] width 134 height 21
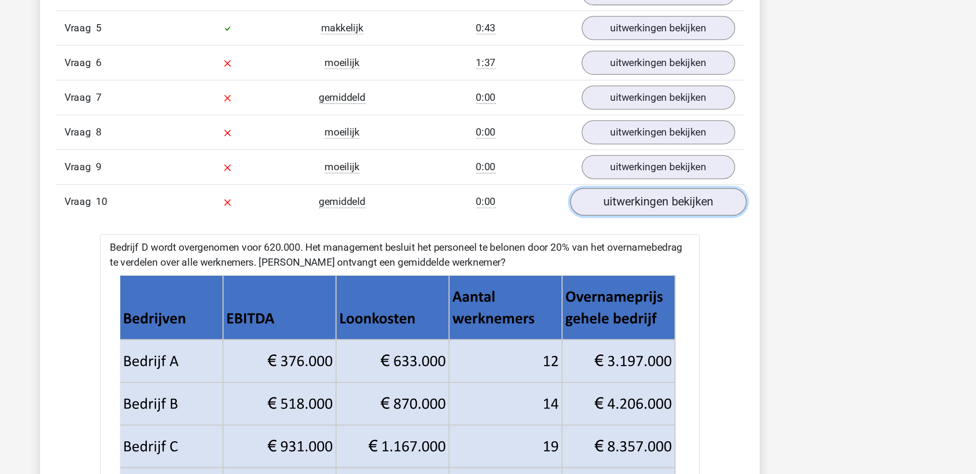
scroll to position [1589, 0]
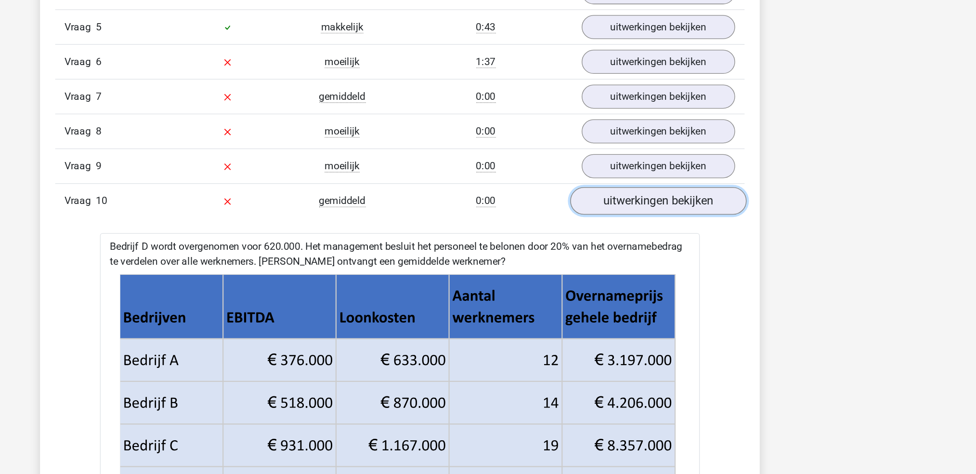
click at [645, 163] on link "uitwerkingen bekijken" at bounding box center [685, 153] width 134 height 21
